Goal: Find specific fact: Find specific fact

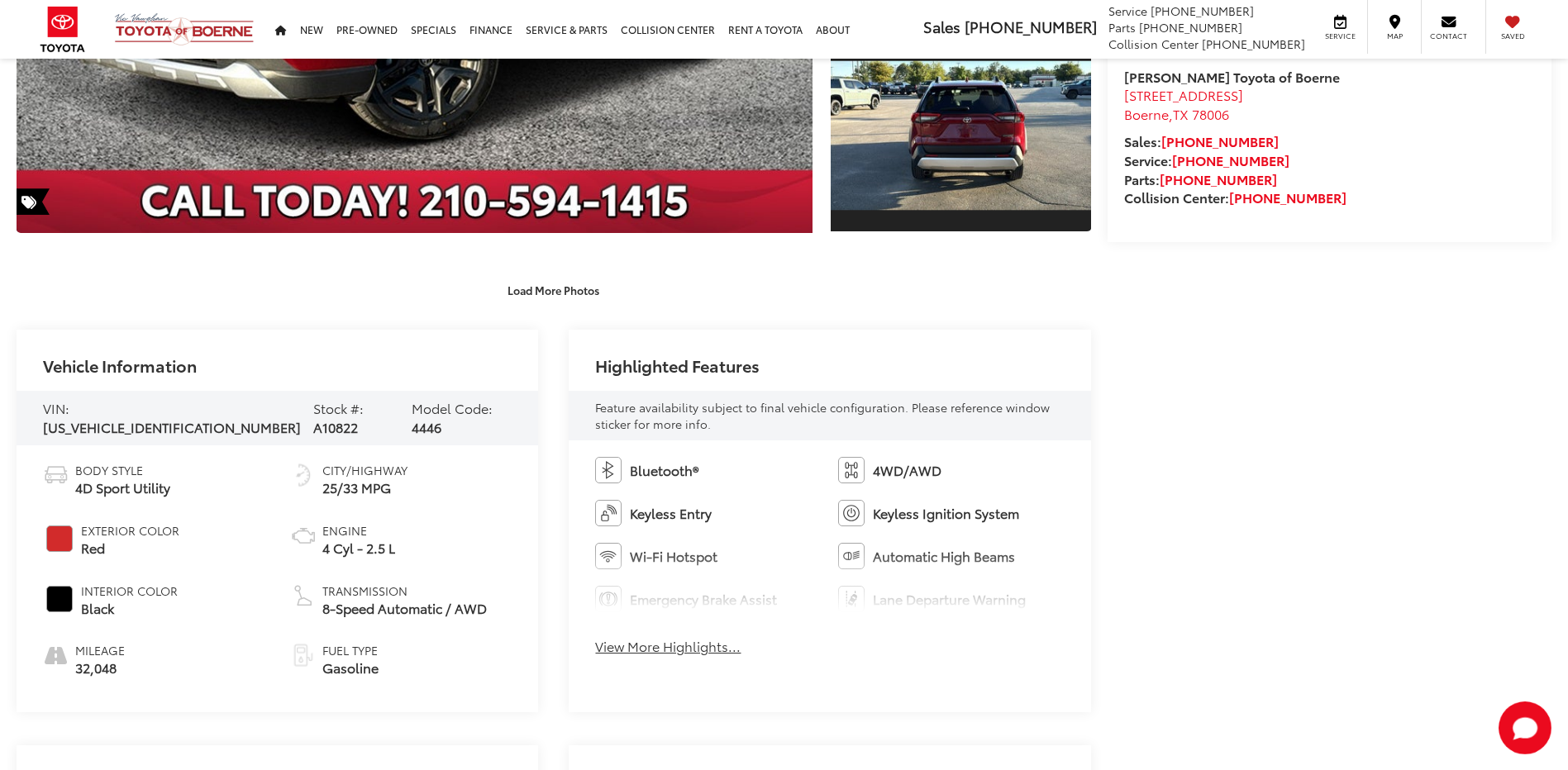
scroll to position [579, 0]
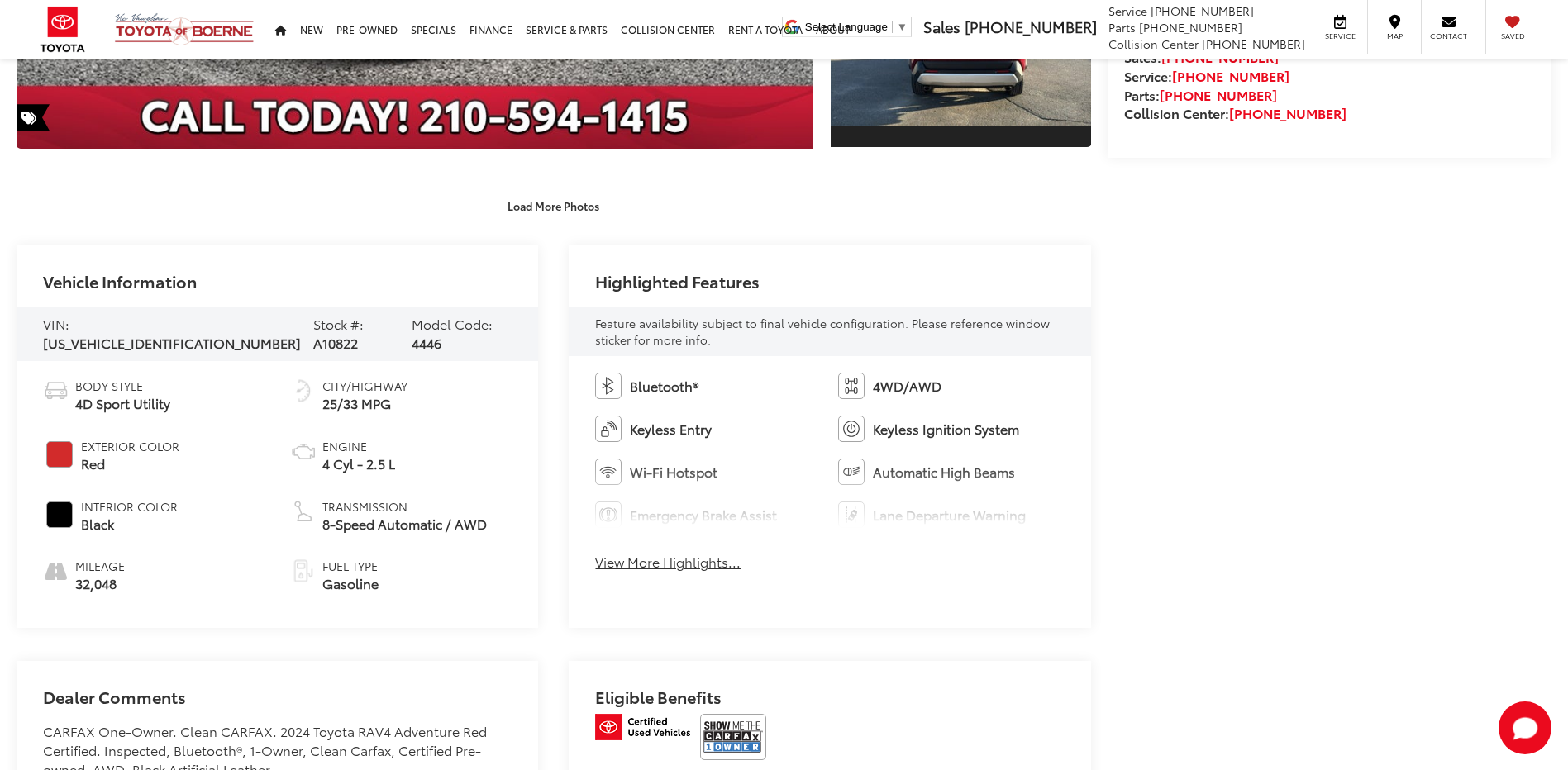
click at [313, 336] on span "A10822" at bounding box center [335, 342] width 45 height 19
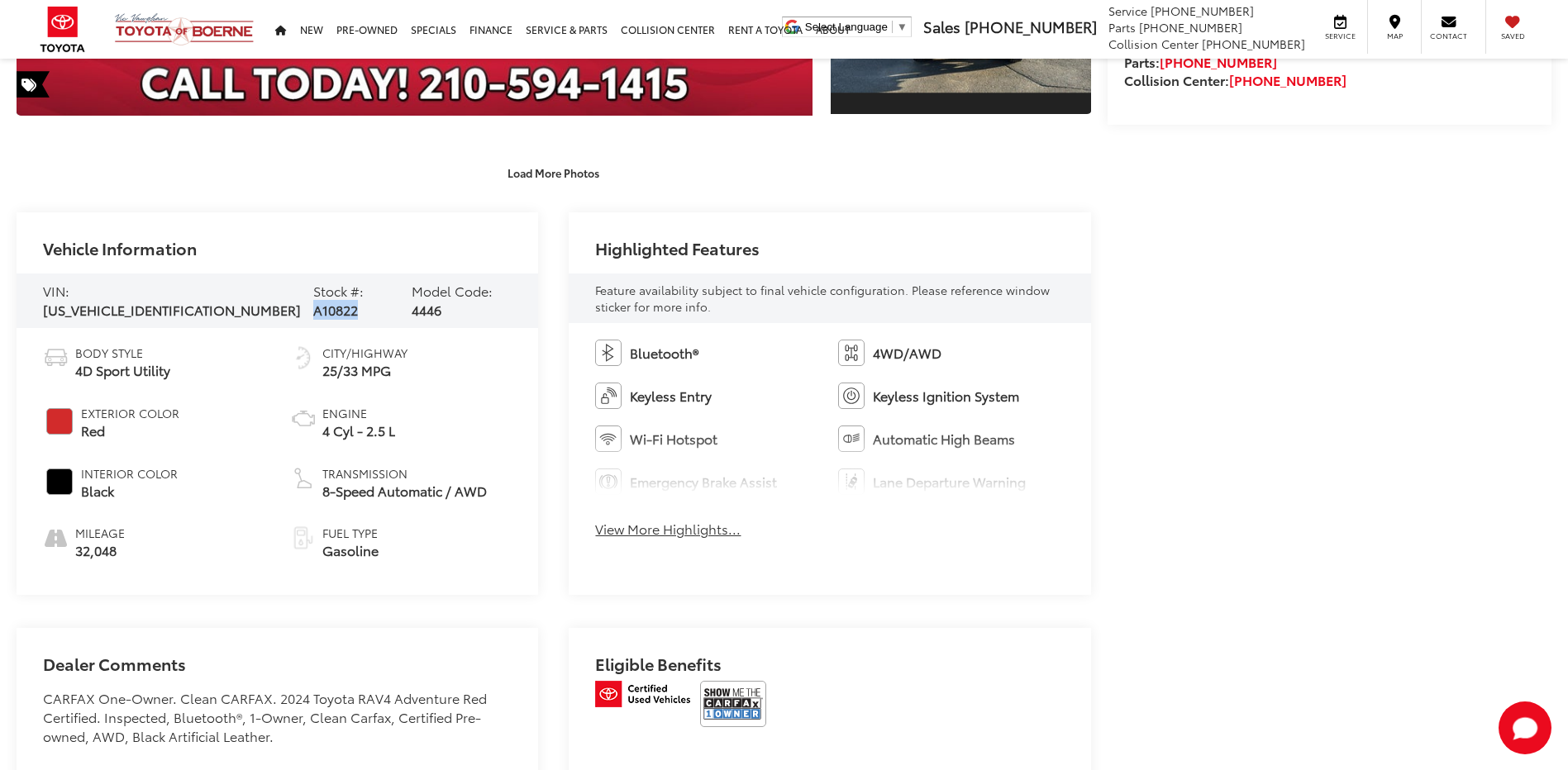
click at [313, 319] on span "A10822" at bounding box center [335, 310] width 45 height 19
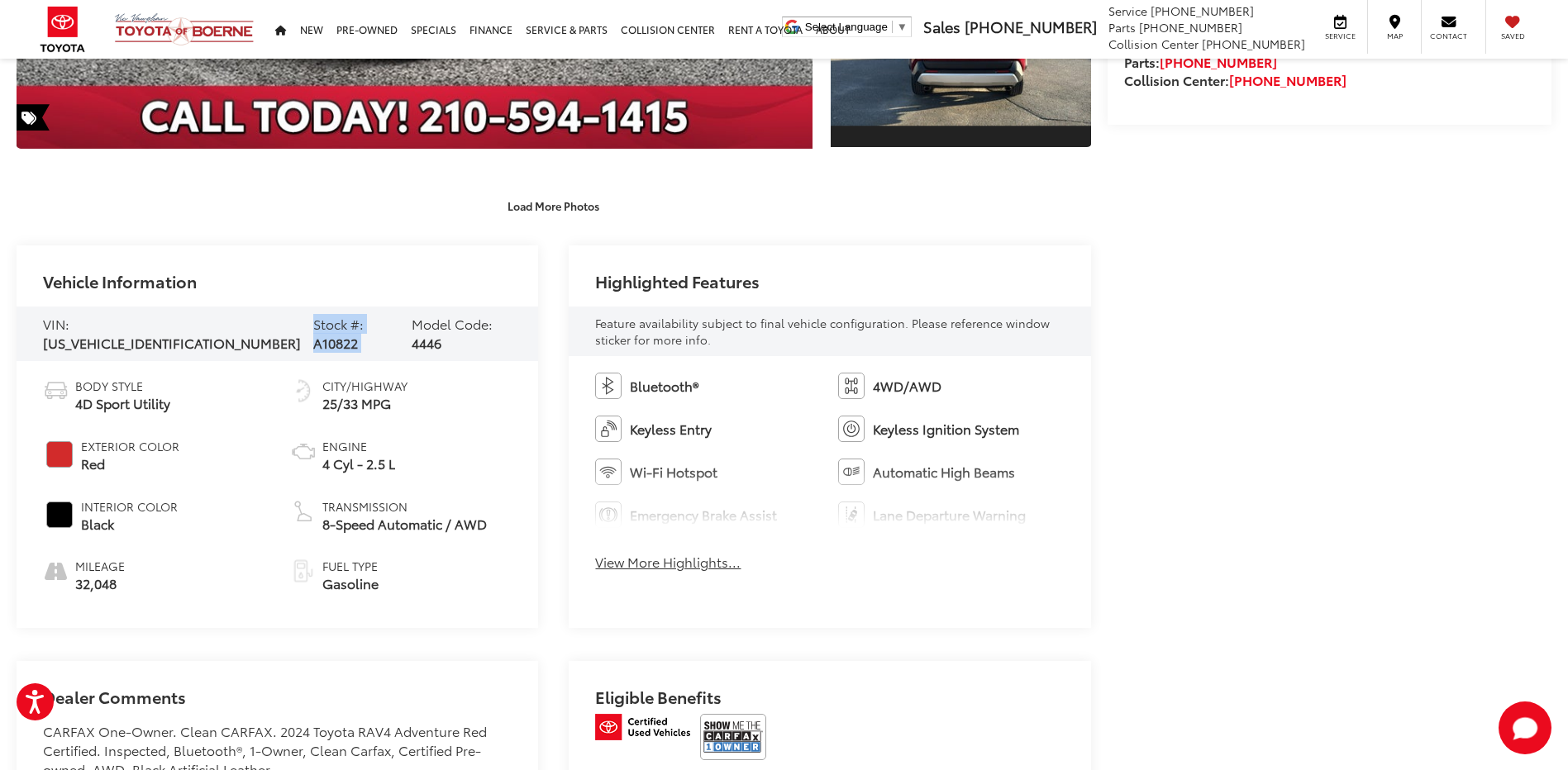
click at [313, 336] on span "A10822" at bounding box center [335, 342] width 45 height 19
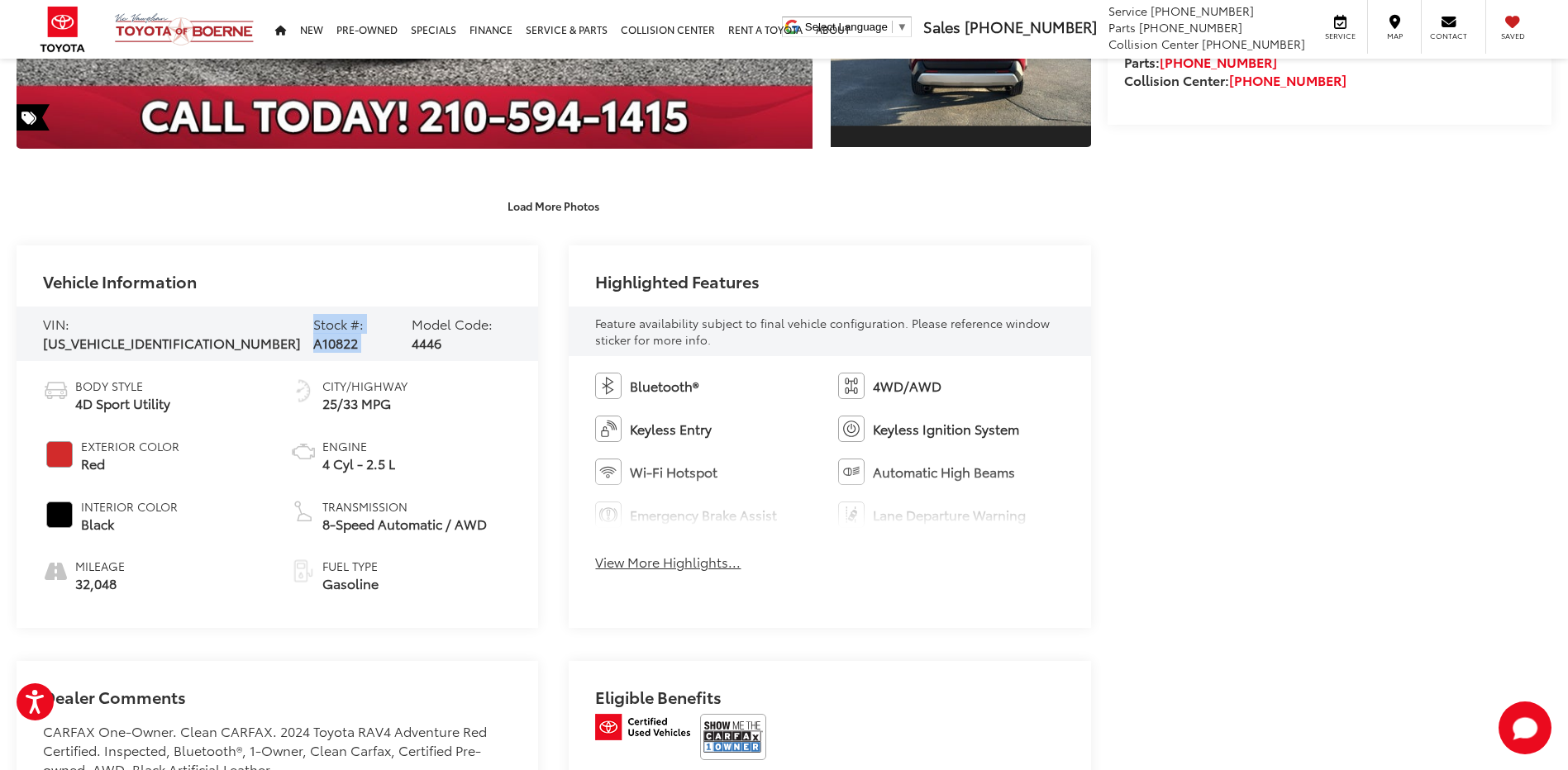
click at [313, 336] on span "A10822" at bounding box center [335, 342] width 45 height 19
click at [313, 339] on span "A10822" at bounding box center [335, 342] width 45 height 19
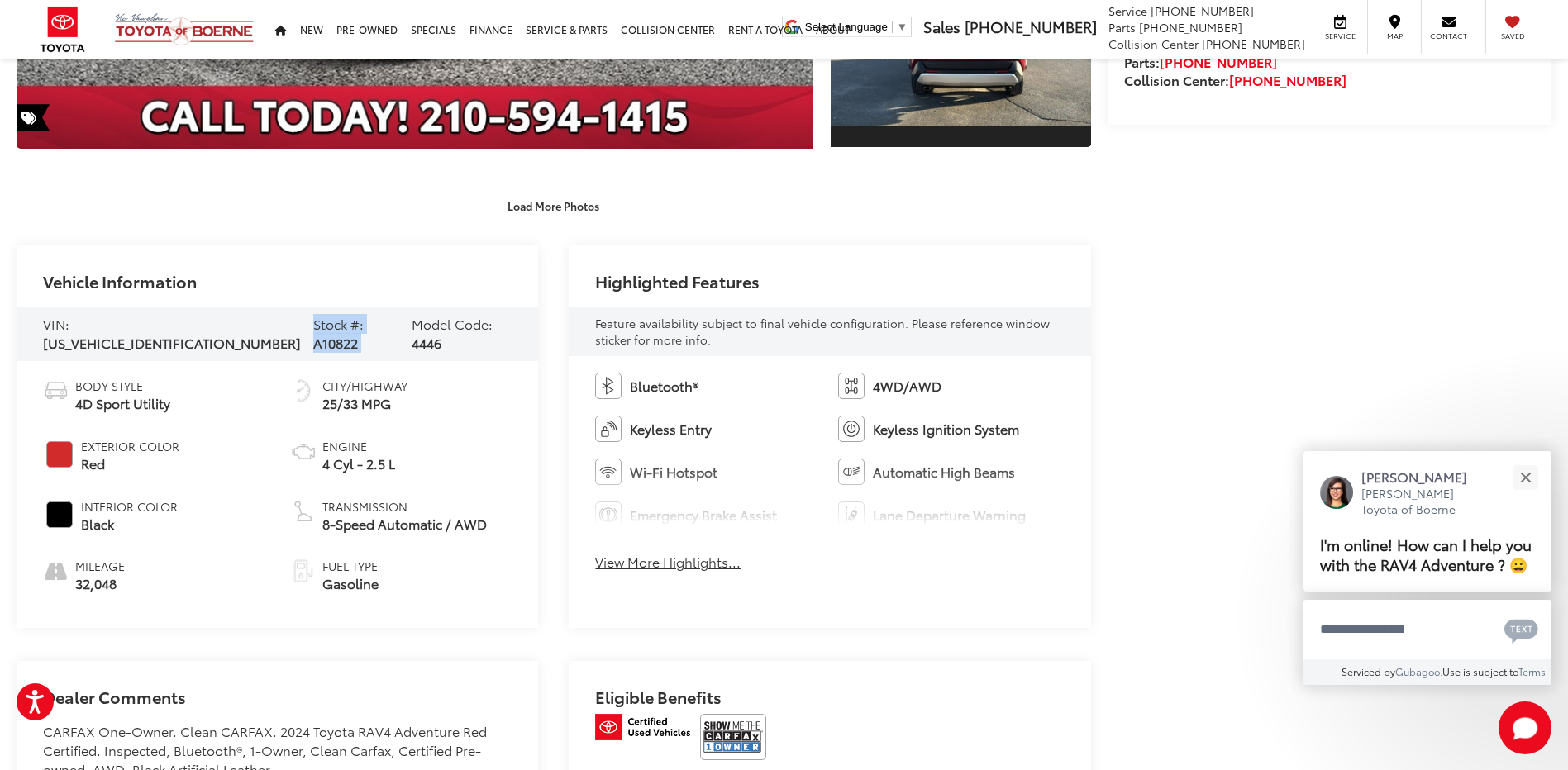
click at [313, 339] on span "A10822" at bounding box center [335, 342] width 45 height 19
drag, startPoint x: 290, startPoint y: 339, endPoint x: 291, endPoint y: 358, distance: 19.0
click at [289, 368] on div "Body Style 4D Sport Utility Exterior Color Red Interior Color Black Mileage 32,…" at bounding box center [278, 494] width 522 height 267
click at [313, 336] on span "A10822" at bounding box center [335, 342] width 45 height 19
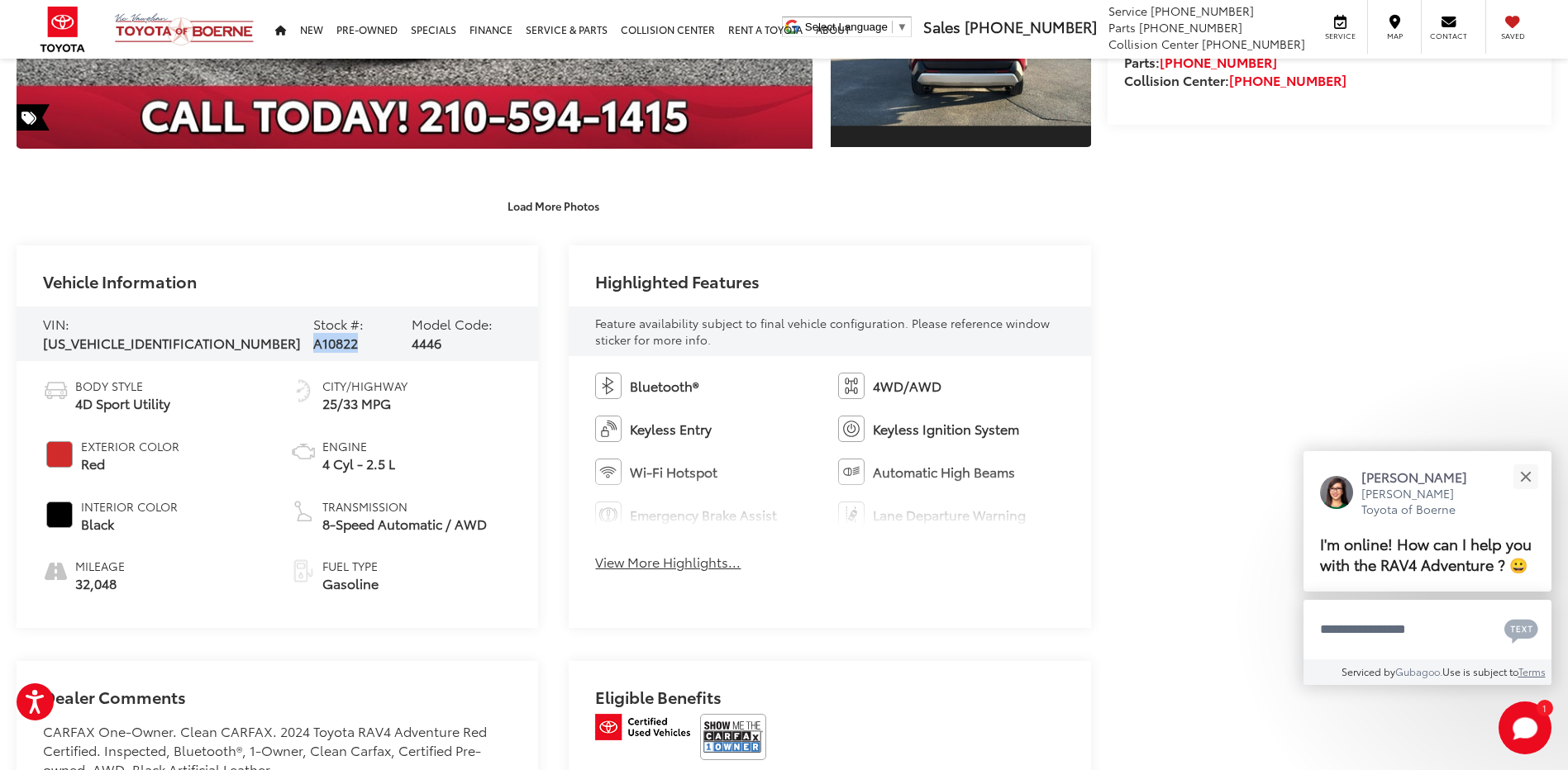
click at [313, 336] on span "A10822" at bounding box center [335, 342] width 45 height 19
copy span "A10822"
